Goal: Information Seeking & Learning: Learn about a topic

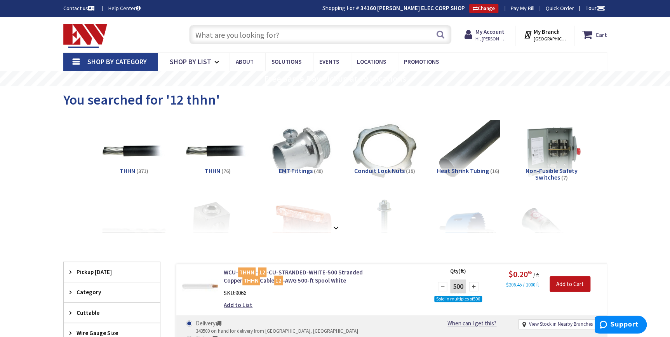
click at [229, 32] on input "text" at bounding box center [320, 34] width 262 height 19
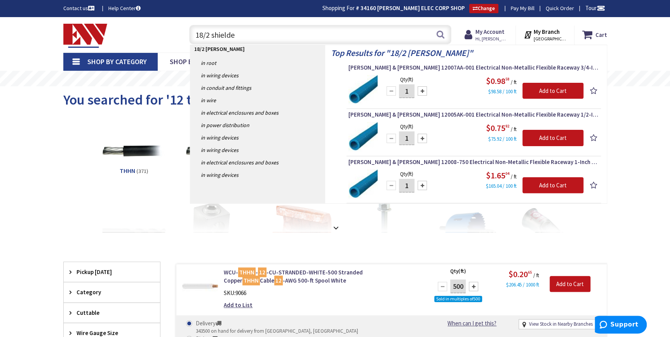
type input "18/2 shielded"
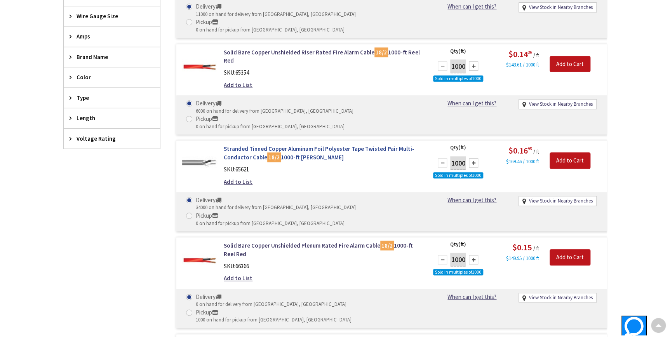
scroll to position [283, 0]
click at [295, 144] on link "Stranded Tinned Copper Aluminum Foil Polyester Tape Twisted Pair Multi-Conducto…" at bounding box center [323, 152] width 198 height 17
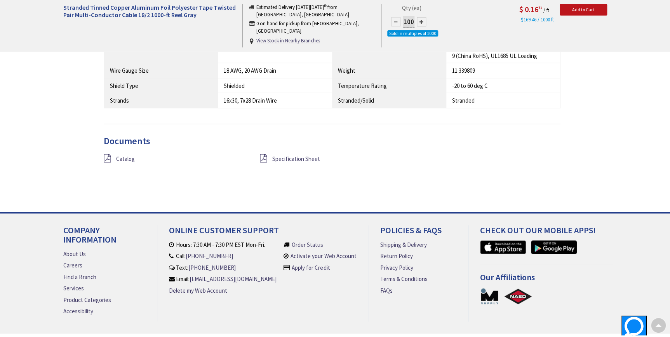
scroll to position [707, 0]
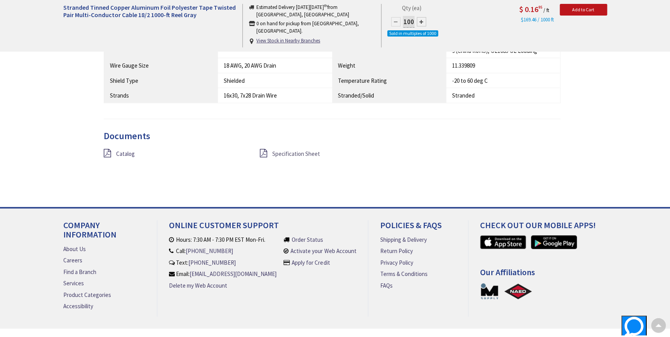
click at [285, 157] on span "Specification Sheet" at bounding box center [296, 152] width 48 height 7
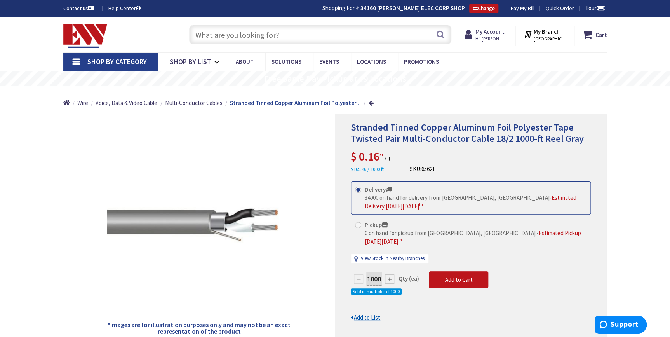
click at [220, 41] on input "text" at bounding box center [320, 34] width 262 height 19
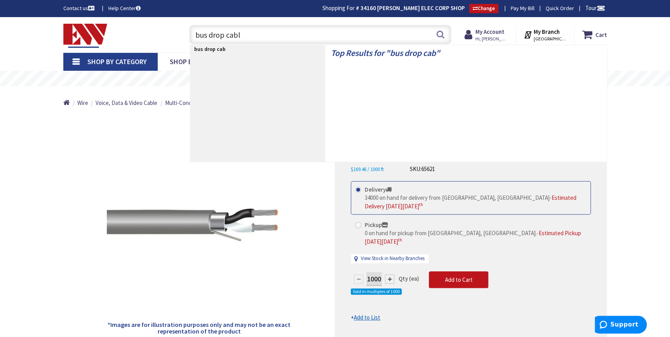
type input "bus drop cable"
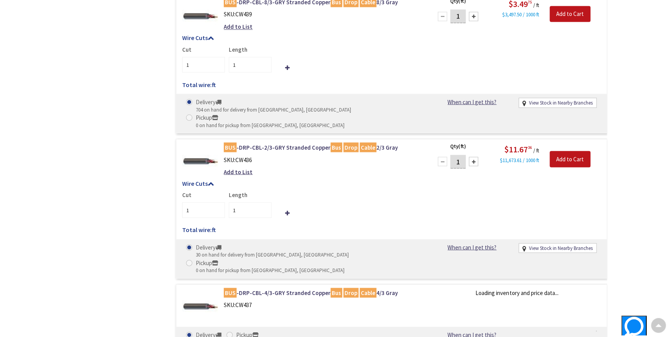
scroll to position [742, 0]
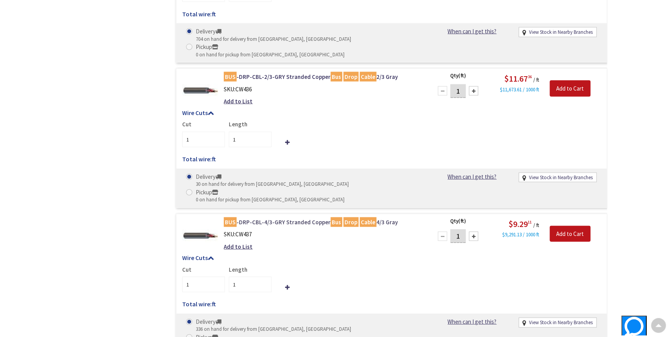
click at [284, 218] on link "BUS -DRP-CBL-4/3-GRY Stranded Copper Bus Drop Cable 4/3 Gray" at bounding box center [323, 222] width 198 height 8
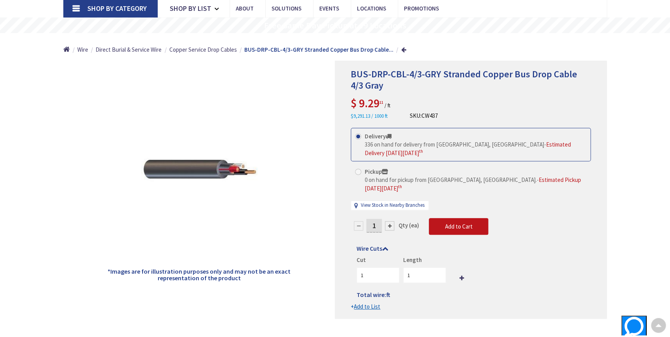
scroll to position [36, 0]
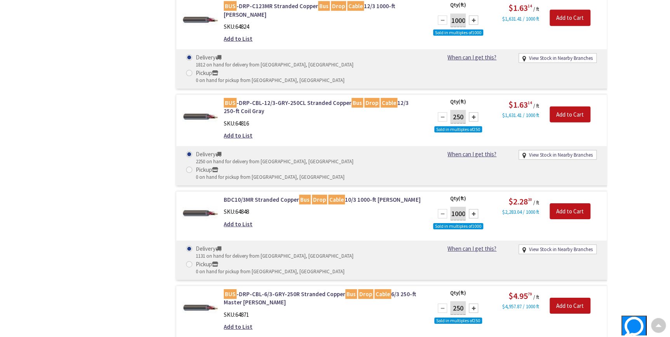
scroll to position [1130, 0]
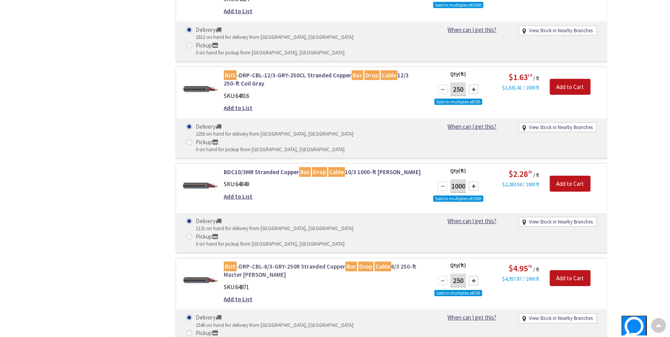
click at [306, 262] on link "BUS -DRP-CBL-6/3-GRY-250R Stranded Copper Bus Drop Cable 6/3 250-ft Master Reel…" at bounding box center [323, 270] width 198 height 17
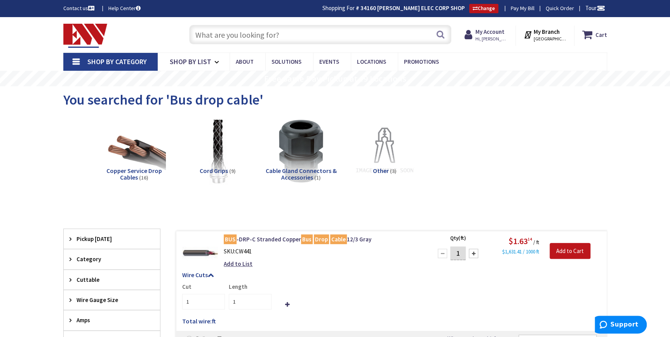
click at [214, 149] on img at bounding box center [217, 151] width 70 height 70
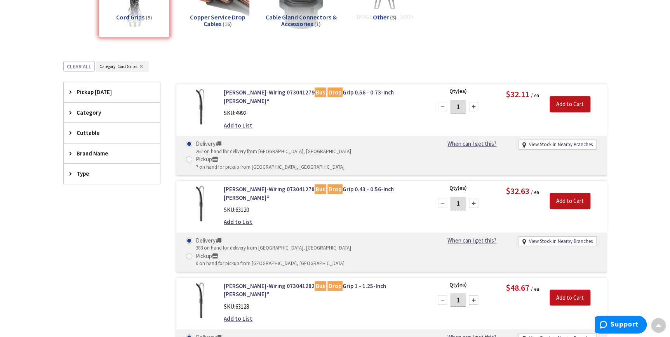
scroll to position [196, 0]
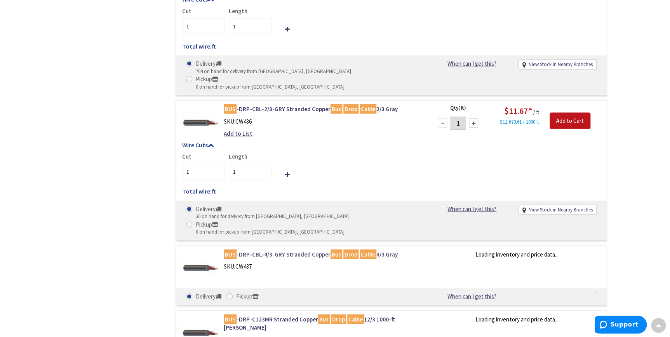
click at [287, 250] on link "BUS -DRP-CBL-4/3-GRY Stranded Copper Bus Drop Cable 4/3 Gray" at bounding box center [323, 254] width 198 height 8
click at [281, 250] on link "BUS -DRP-CBL-4/3-GRY Stranded Copper Bus Drop Cable 4/3 Gray" at bounding box center [323, 254] width 198 height 8
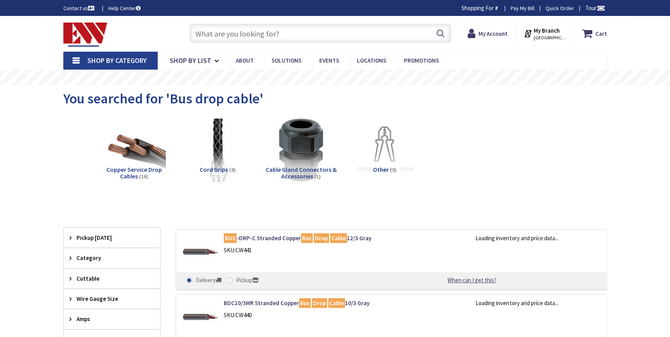
click at [225, 142] on img at bounding box center [217, 150] width 70 height 70
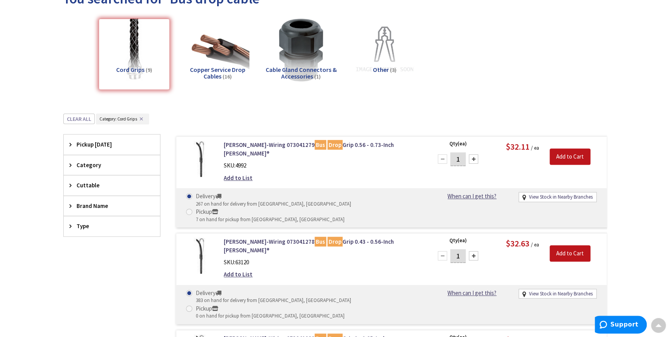
scroll to position [73, 0]
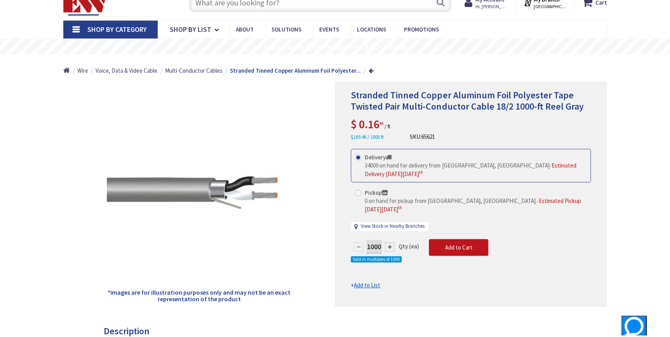
scroll to position [35, 0]
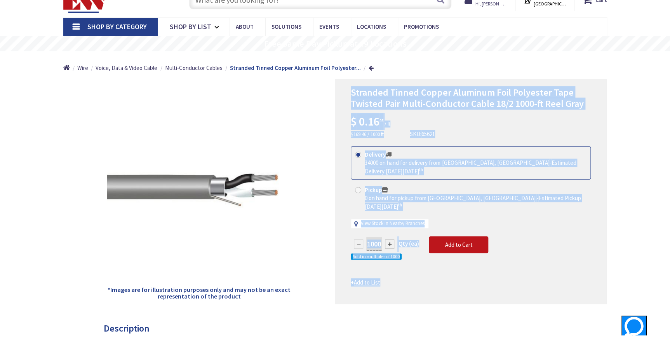
drag, startPoint x: 351, startPoint y: 92, endPoint x: 578, endPoint y: 268, distance: 287.3
click at [578, 269] on div "Stranded Tinned Copper Aluminum Foil Polyester Tape Twisted Pair Multi-Conducto…" at bounding box center [471, 191] width 272 height 225
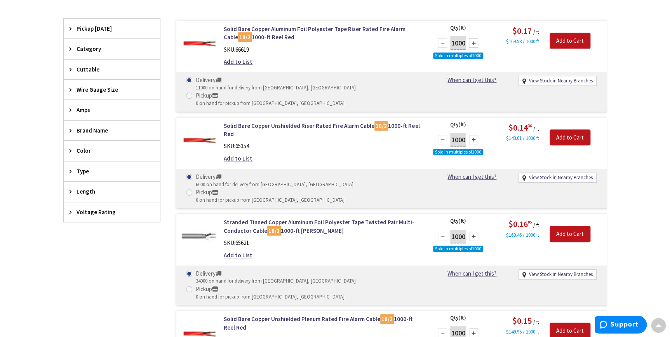
scroll to position [212, 0]
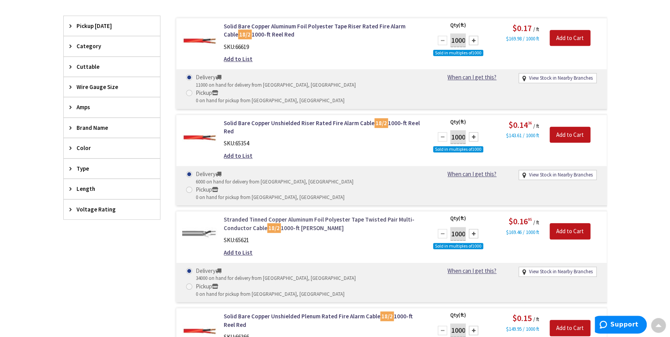
click at [310, 215] on link "Stranded Tinned Copper Aluminum Foil Polyester Tape Twisted Pair Multi-Conducto…" at bounding box center [323, 223] width 198 height 17
click at [303, 215] on link "Stranded Tinned Copper Aluminum Foil Polyester Tape Twisted Pair Multi-Conducto…" at bounding box center [323, 223] width 198 height 17
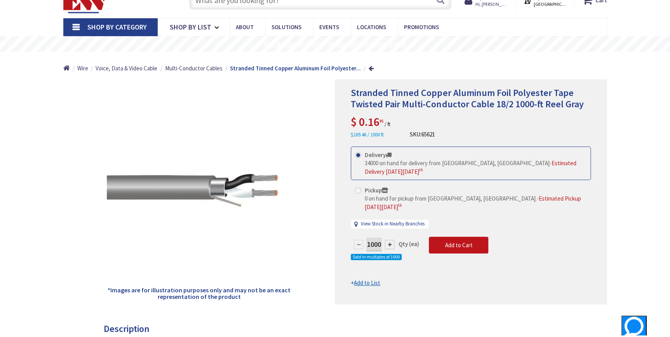
scroll to position [35, 0]
